Goal: Information Seeking & Learning: Learn about a topic

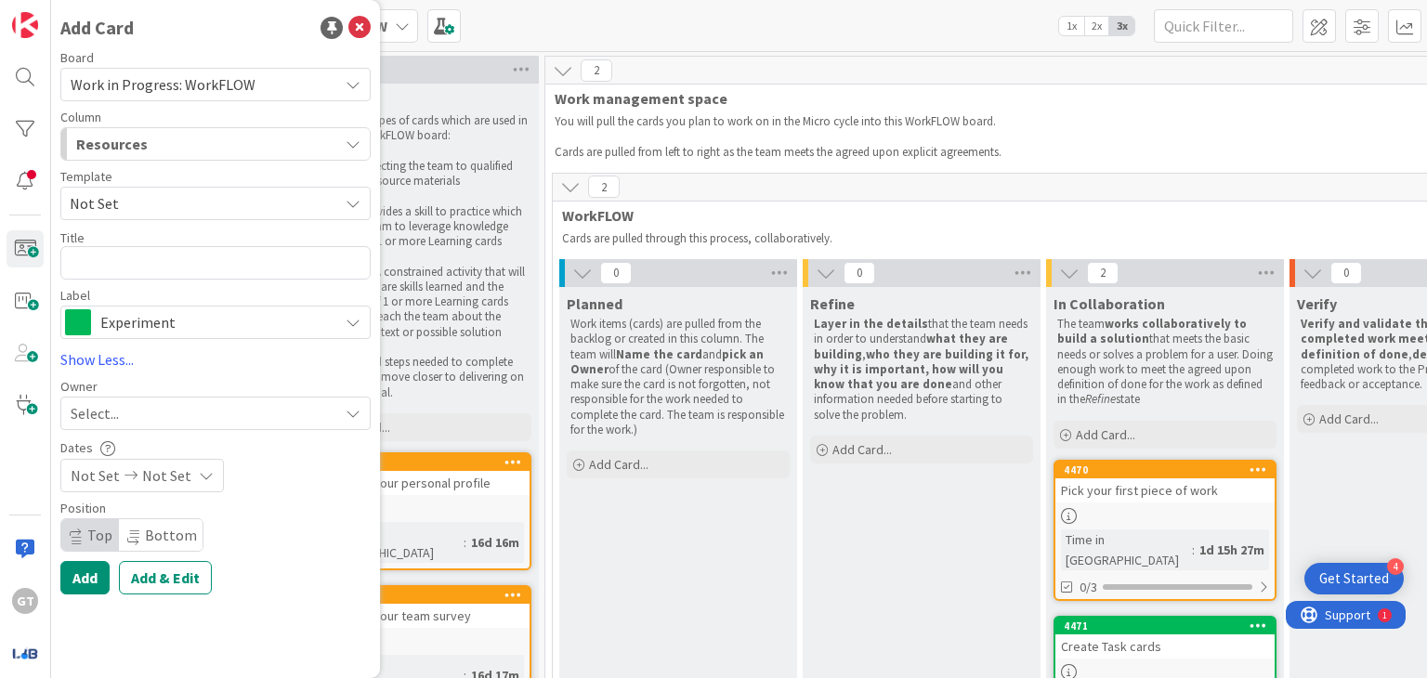
click at [265, 45] on div "Add Card Board Work in Progress: WorkFLOW Column Resources Template Not Set Tit…" at bounding box center [215, 339] width 329 height 678
click at [1324, 571] on div "Get Started" at bounding box center [1354, 578] width 70 height 19
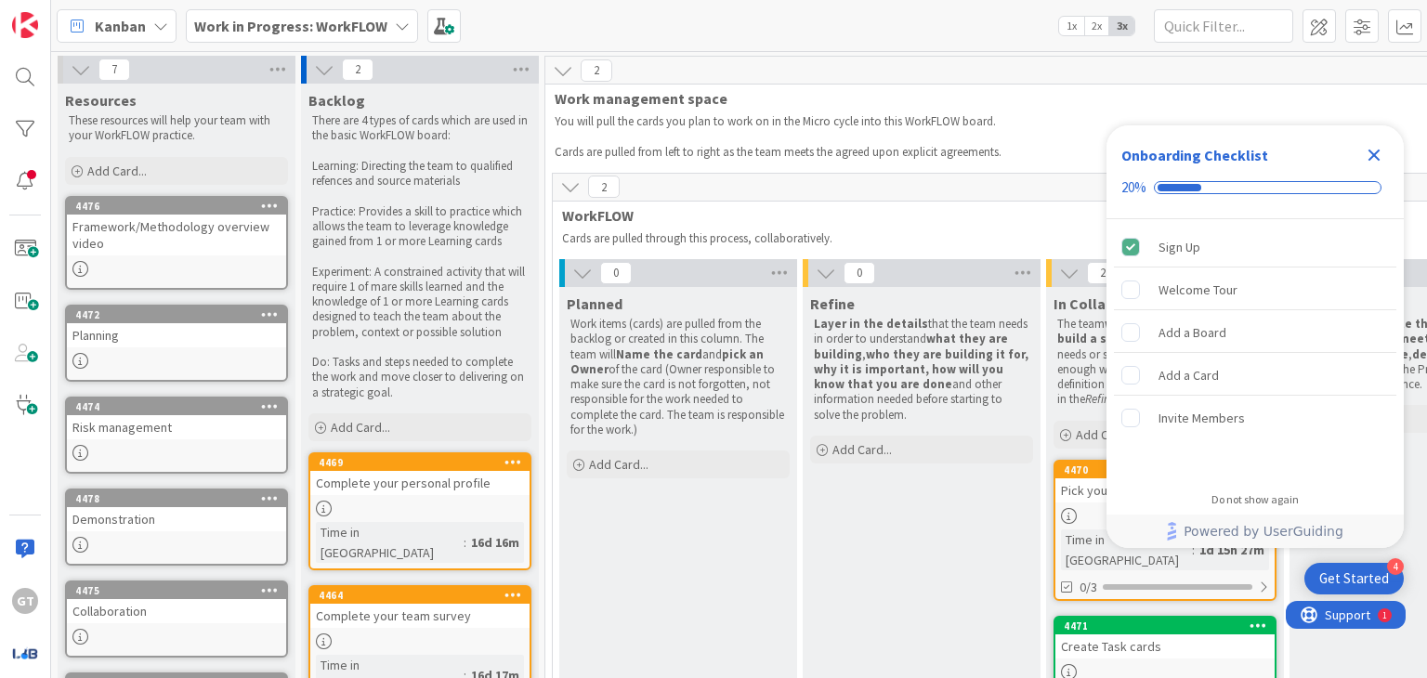
click at [1375, 151] on icon "Close Checklist" at bounding box center [1374, 156] width 12 height 12
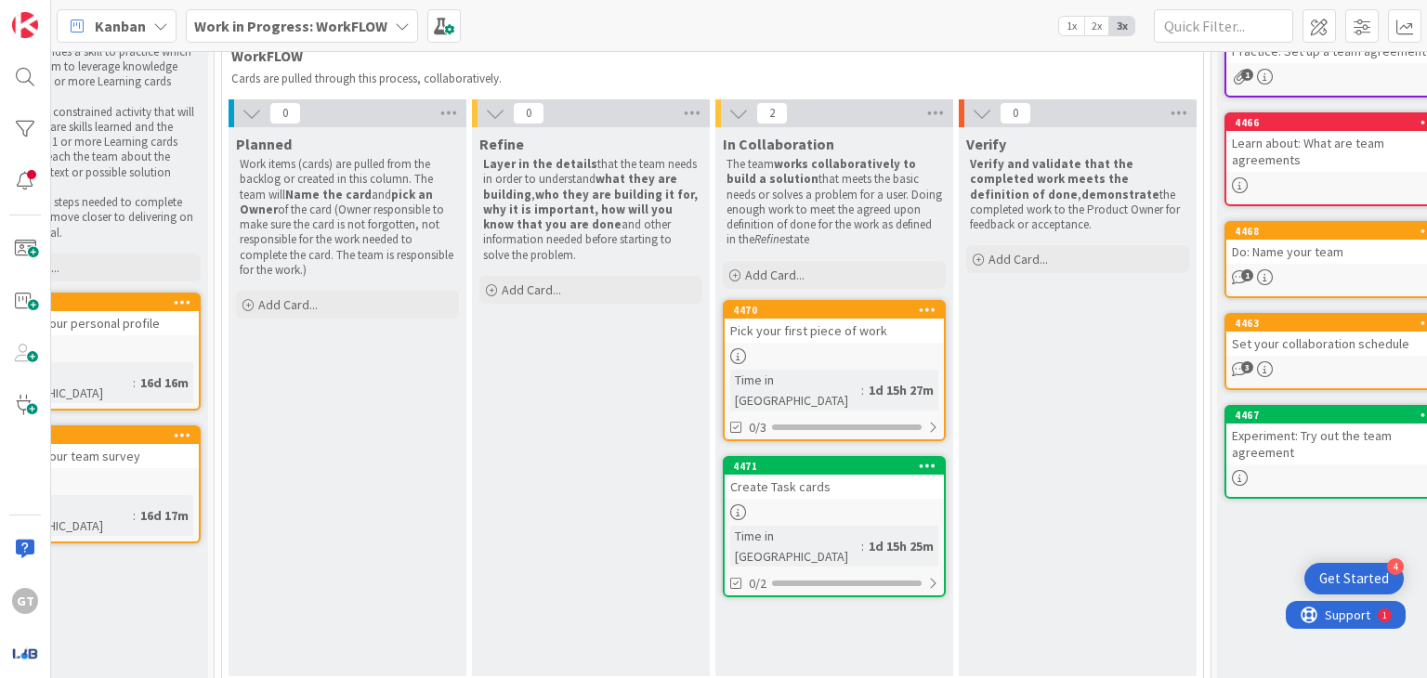
scroll to position [163, 331]
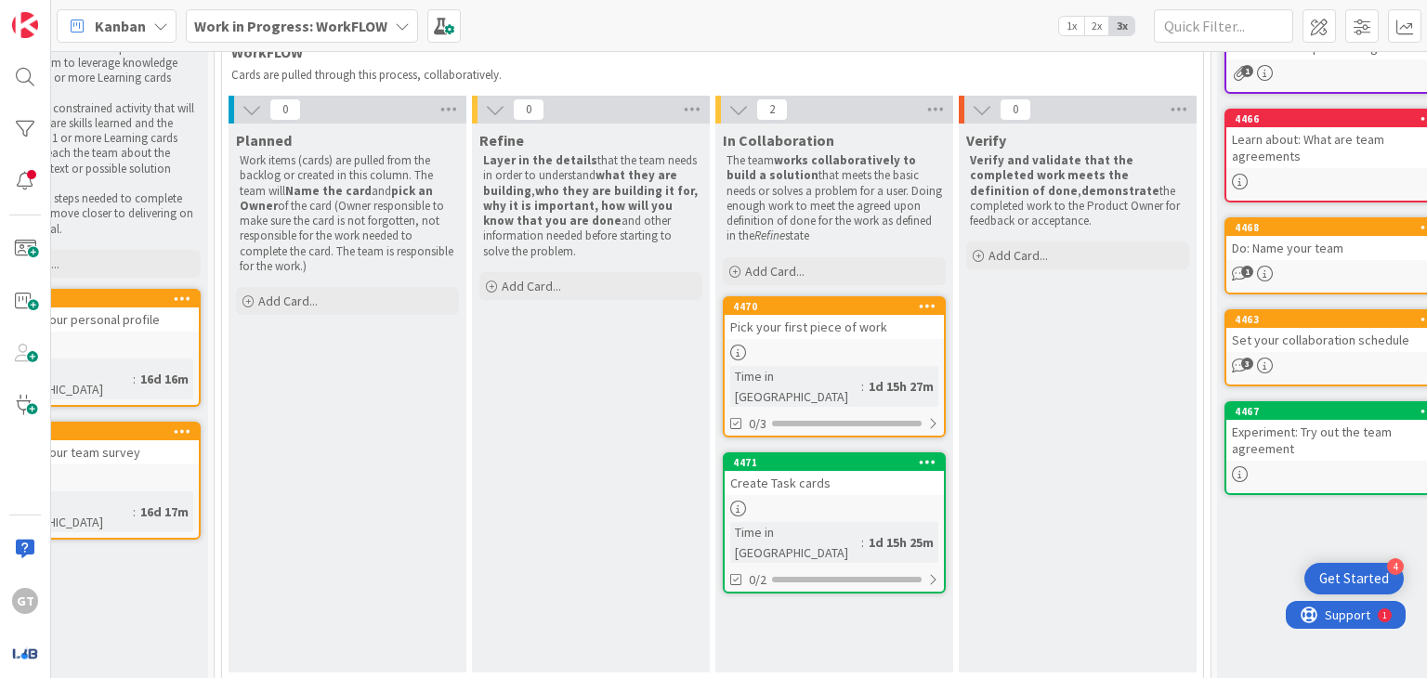
click at [779, 501] on div at bounding box center [834, 509] width 219 height 16
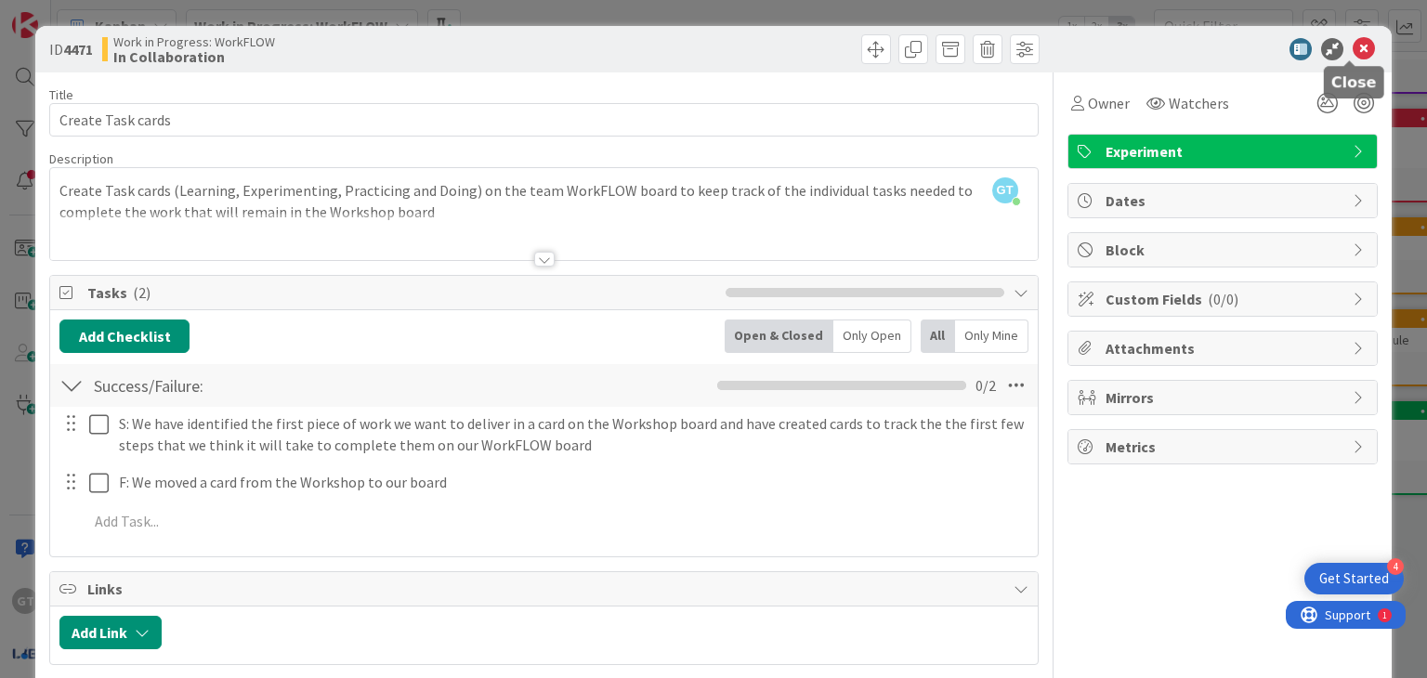
click at [1359, 45] on icon at bounding box center [1363, 49] width 22 height 22
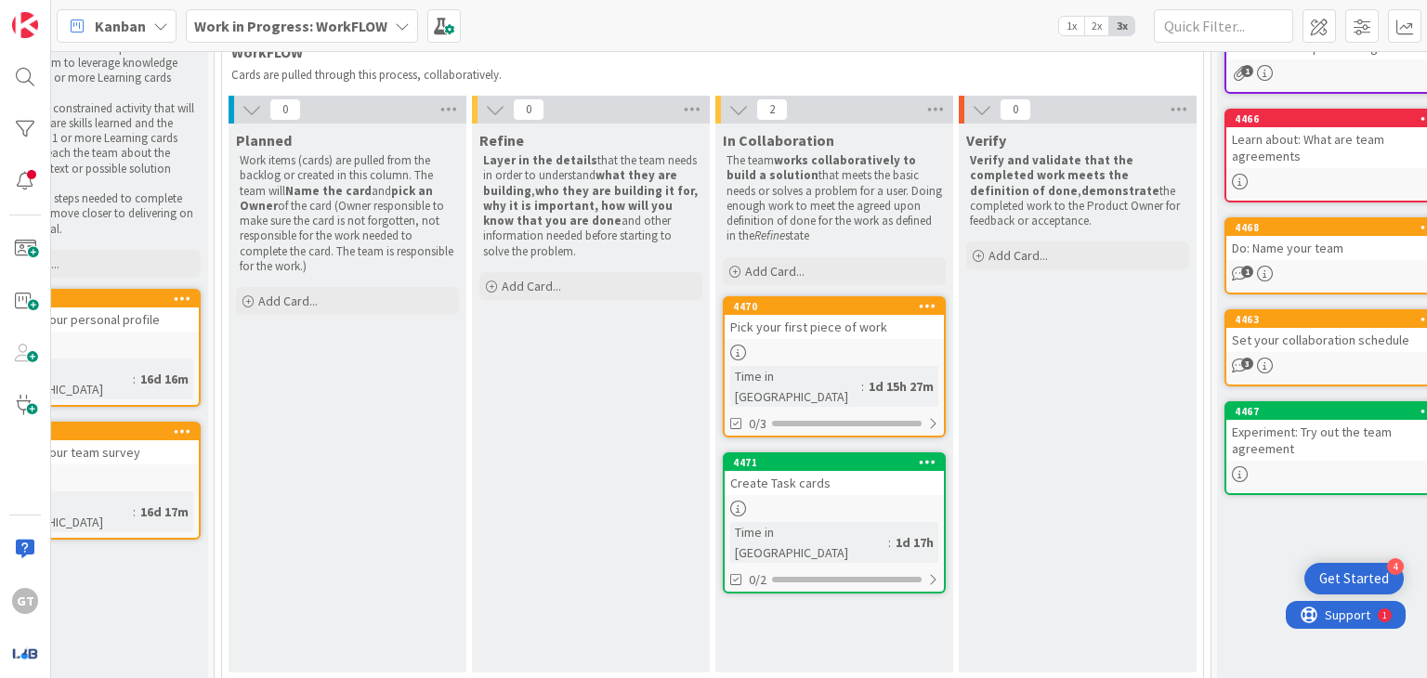
click at [300, 28] on b "Work in Progress: WorkFLOW" at bounding box center [290, 26] width 193 height 19
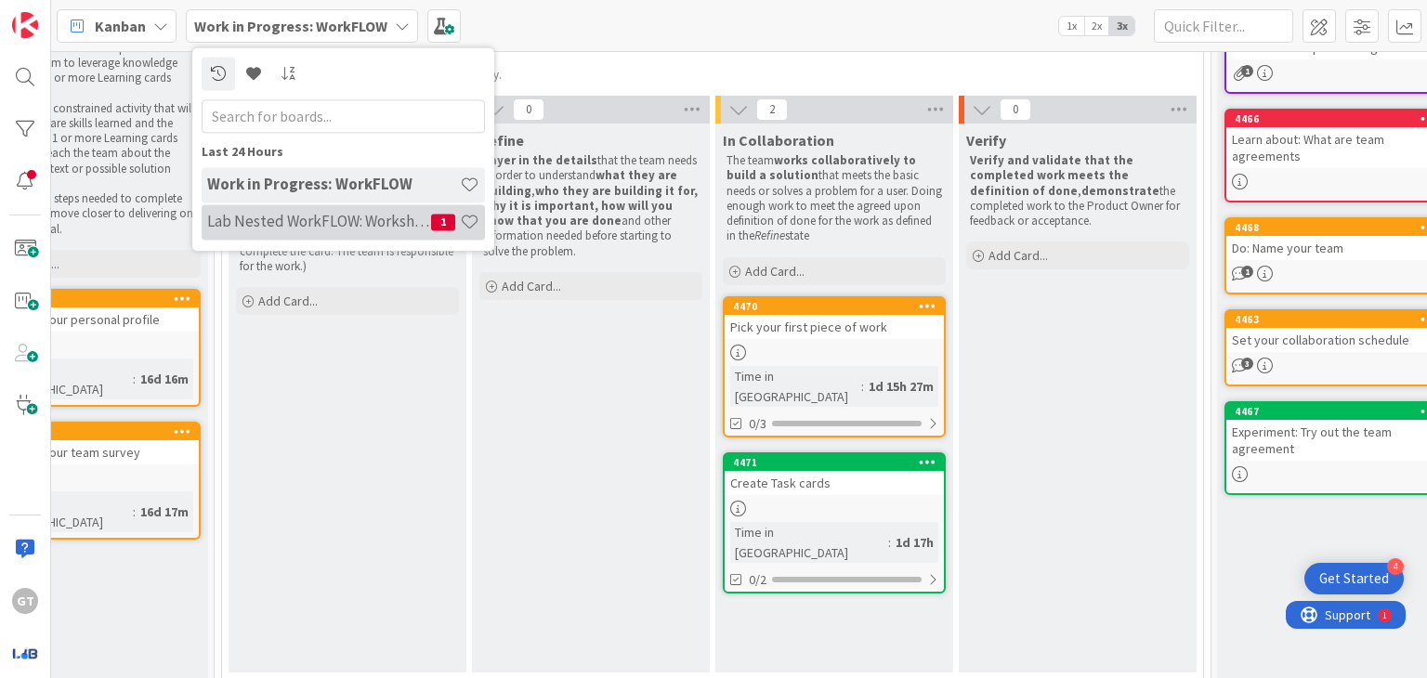
click at [286, 206] on div "Lab Nested WorkFLOW: Workshop 1" at bounding box center [343, 221] width 283 height 35
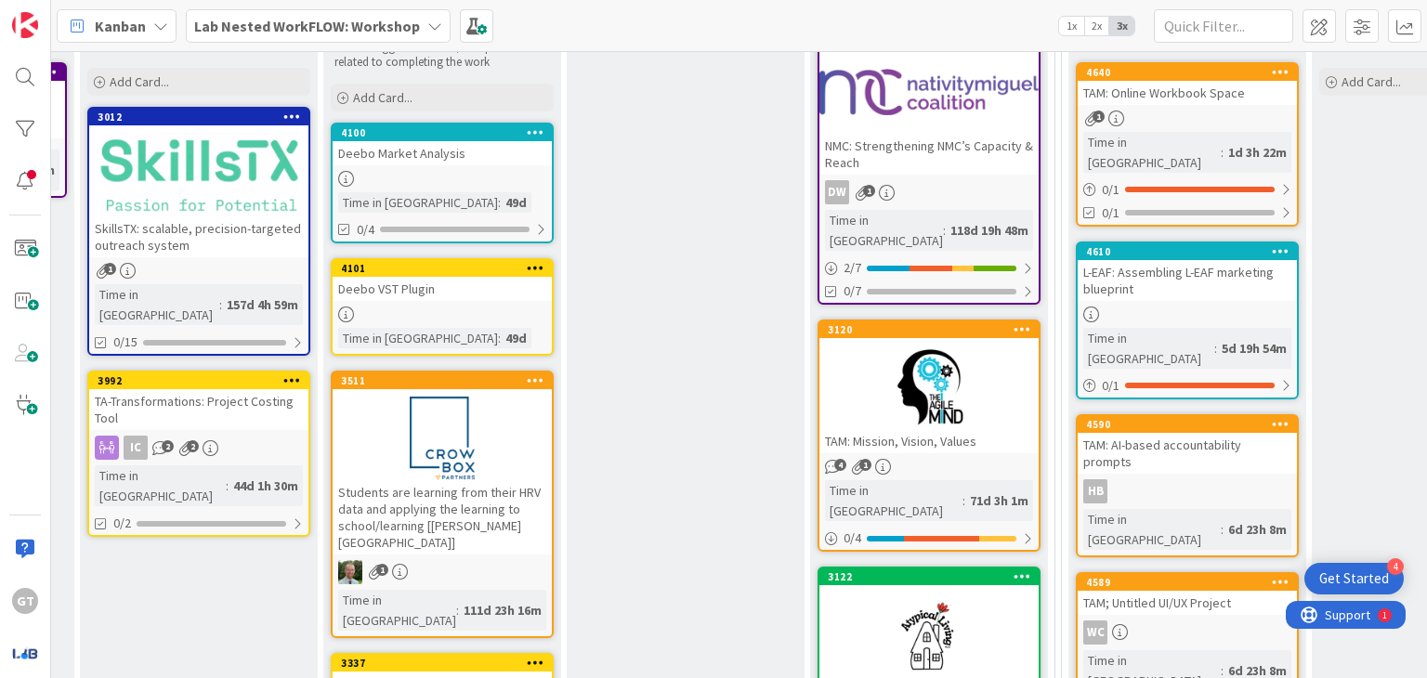
scroll to position [336, 739]
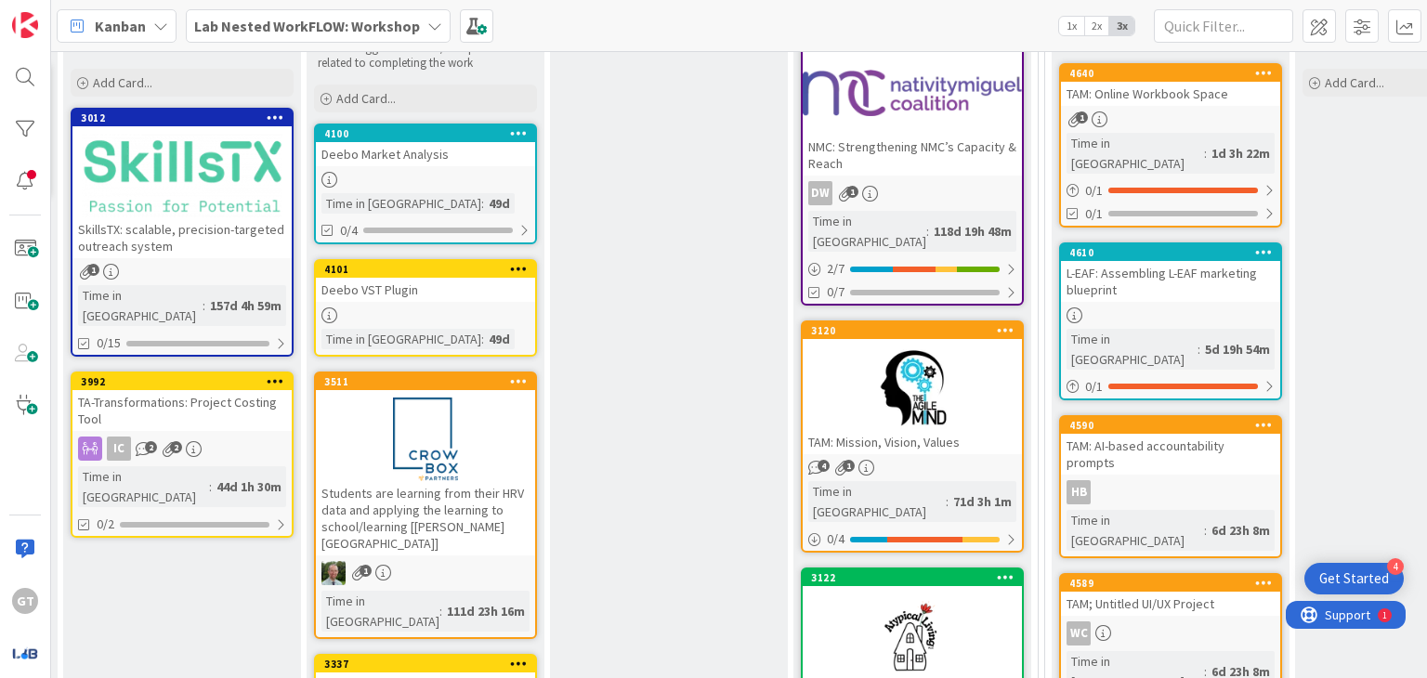
click at [947, 150] on div "NMC: Strengthening NMC’s Capacity & Reach" at bounding box center [912, 155] width 219 height 41
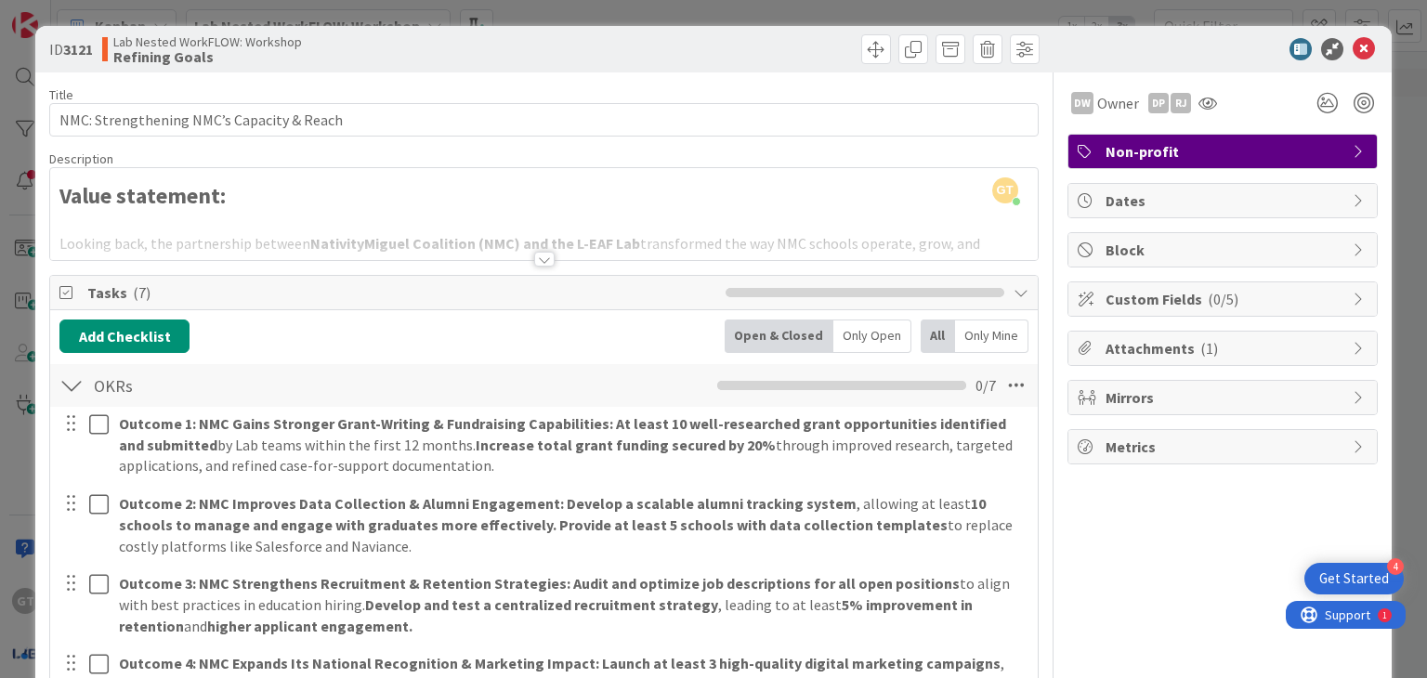
click at [539, 254] on div at bounding box center [544, 259] width 20 height 15
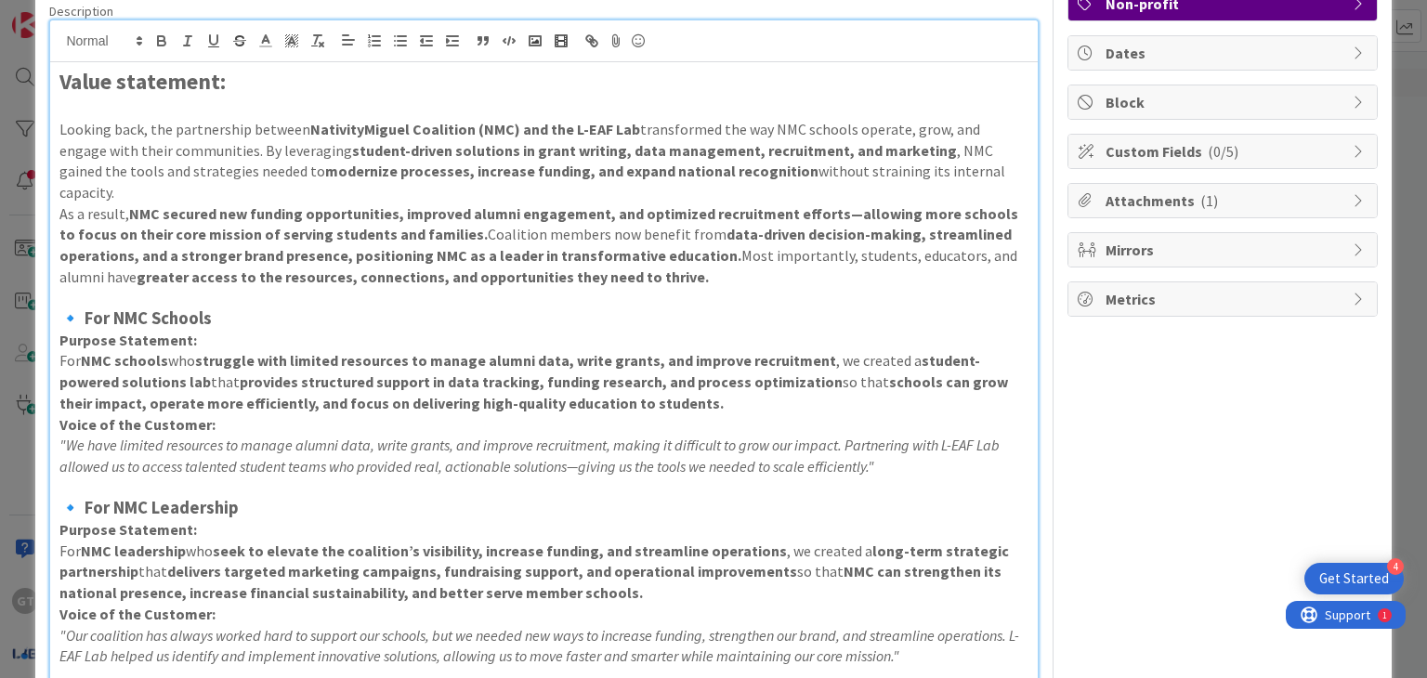
scroll to position [147, 0]
click at [135, 257] on p "As a result, NMC secured new funding opportunities, improved alumni engagement,…" at bounding box center [543, 246] width 968 height 85
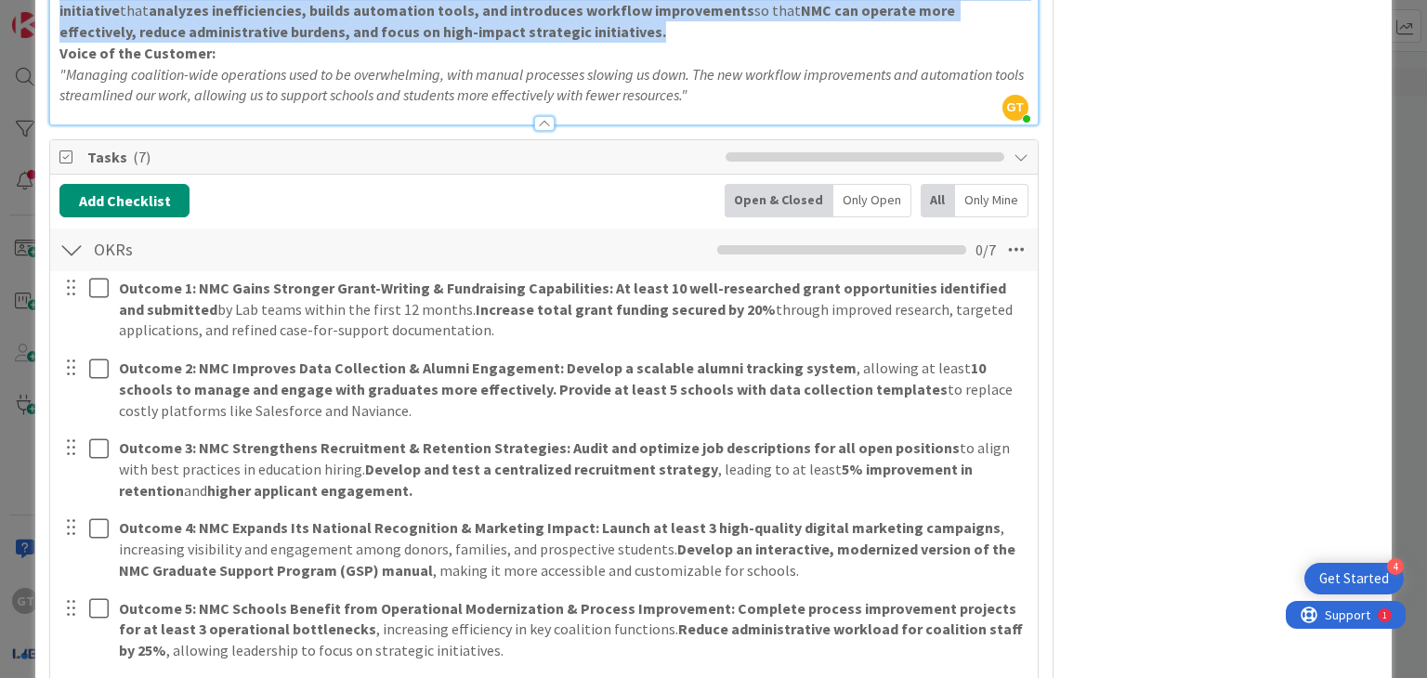
scroll to position [1457, 0]
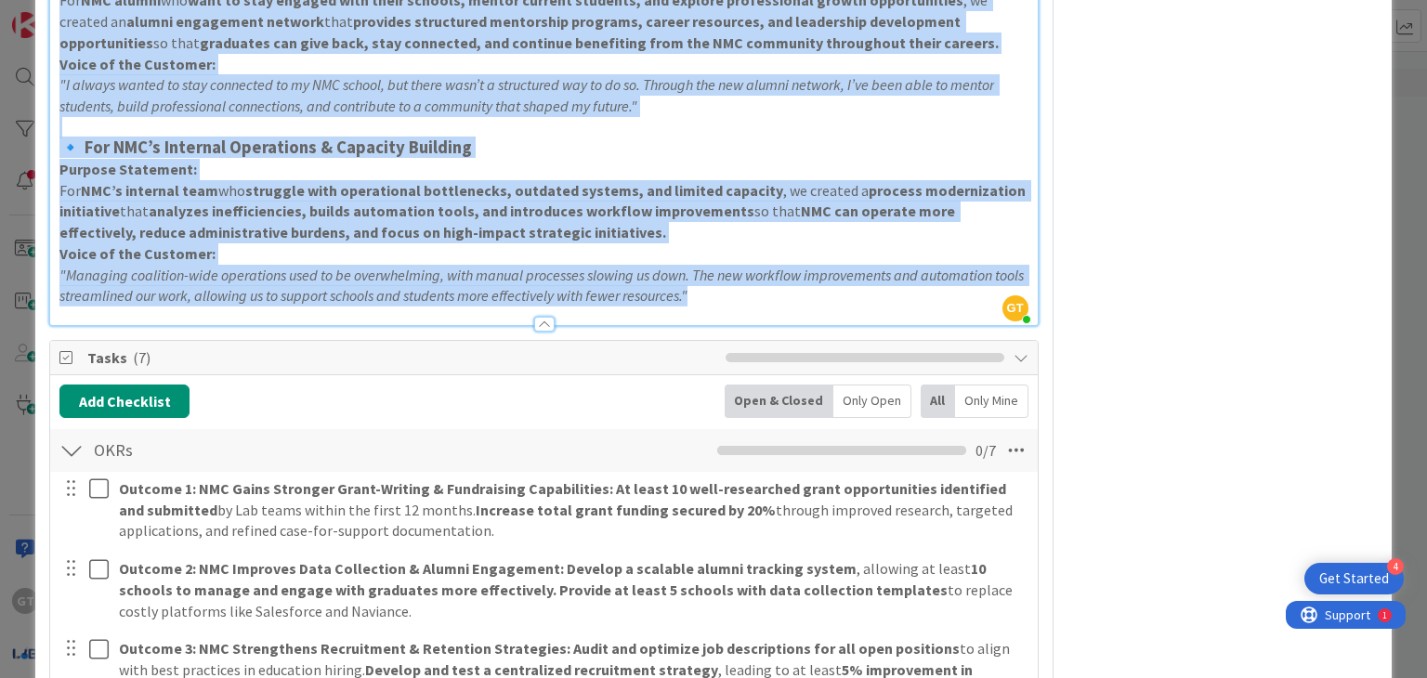
drag, startPoint x: 63, startPoint y: 222, endPoint x: 791, endPoint y: 275, distance: 730.2
copy div "Lorem ipsumdolo: Sitamet cons, adi elitseddoei tempori UtlaboreEtdolo Magnaaliq…"
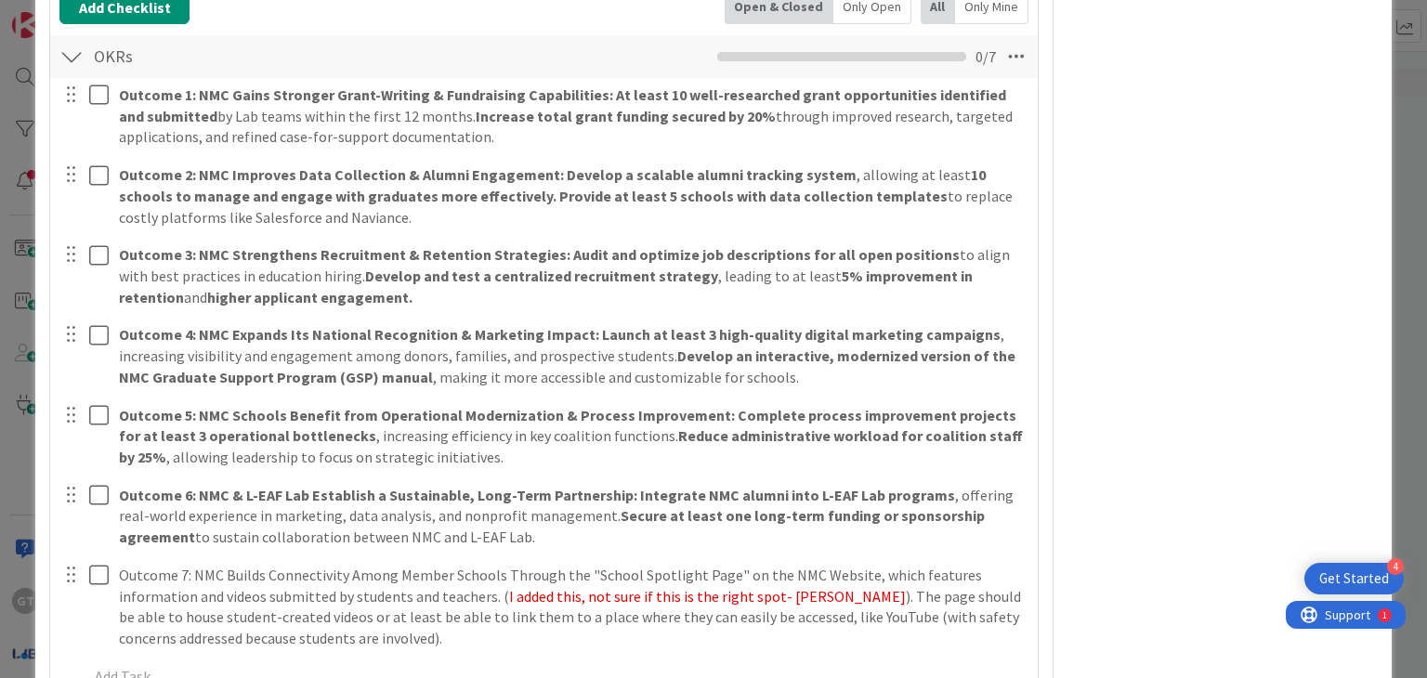
scroll to position [1854, 0]
